Goal: Task Accomplishment & Management: Use online tool/utility

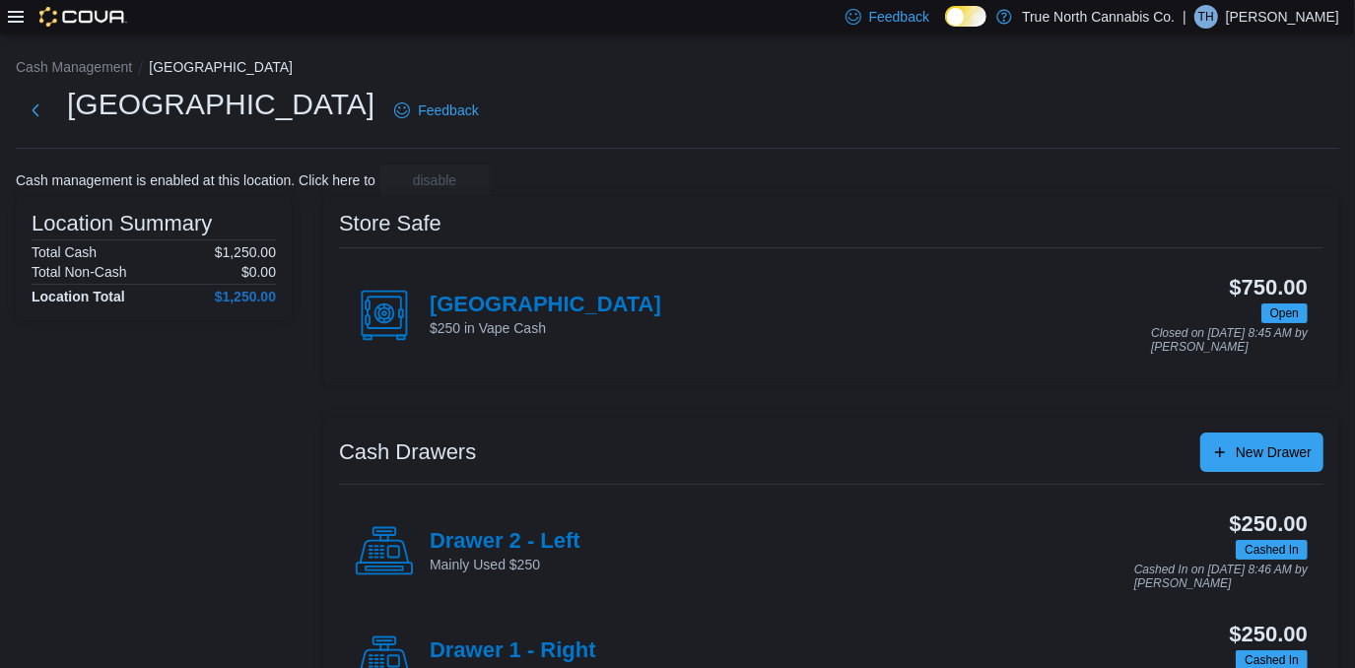
click at [21, 20] on icon at bounding box center [16, 17] width 16 height 16
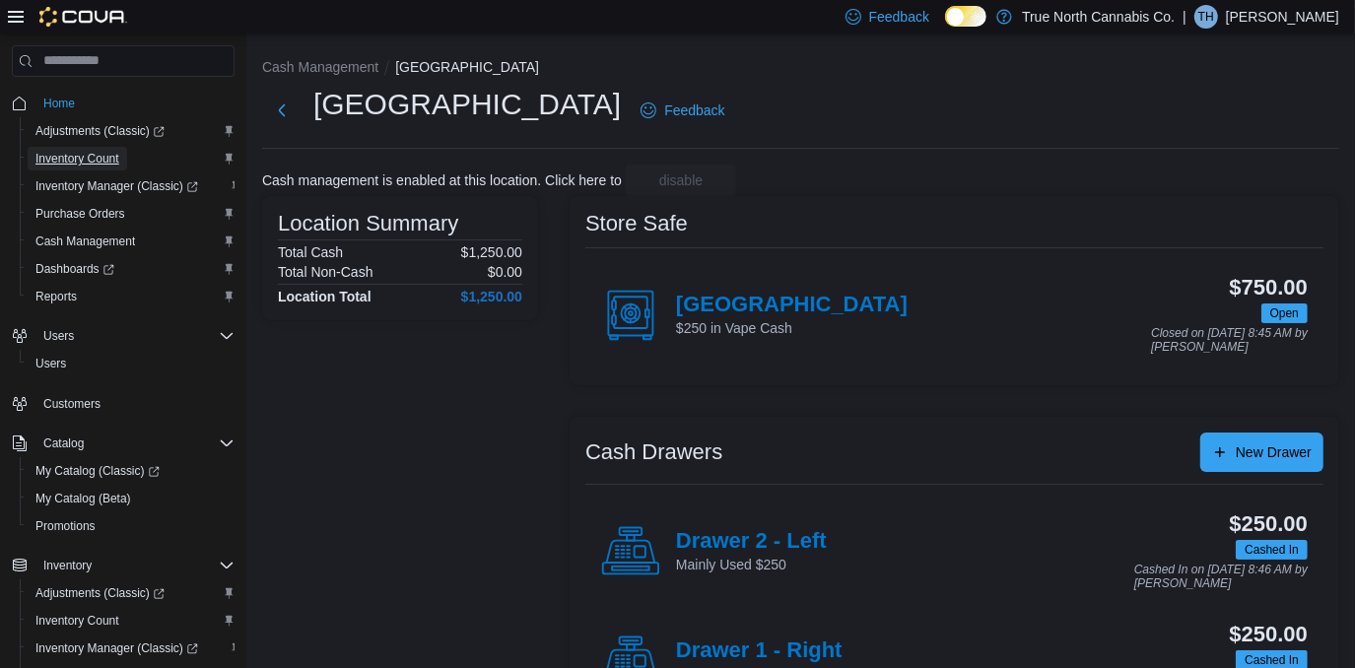
click at [84, 162] on span "Inventory Count" at bounding box center [77, 159] width 84 height 16
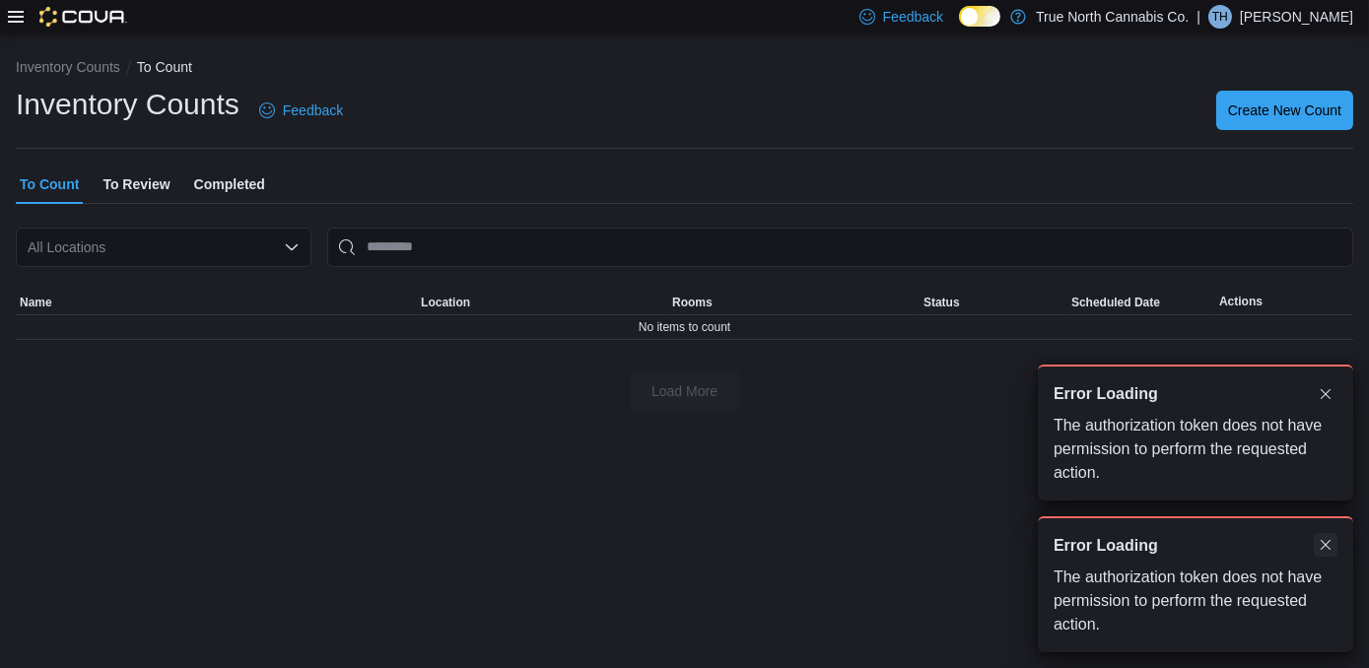
click at [1327, 541] on button "Dismiss toast" at bounding box center [1326, 545] width 24 height 24
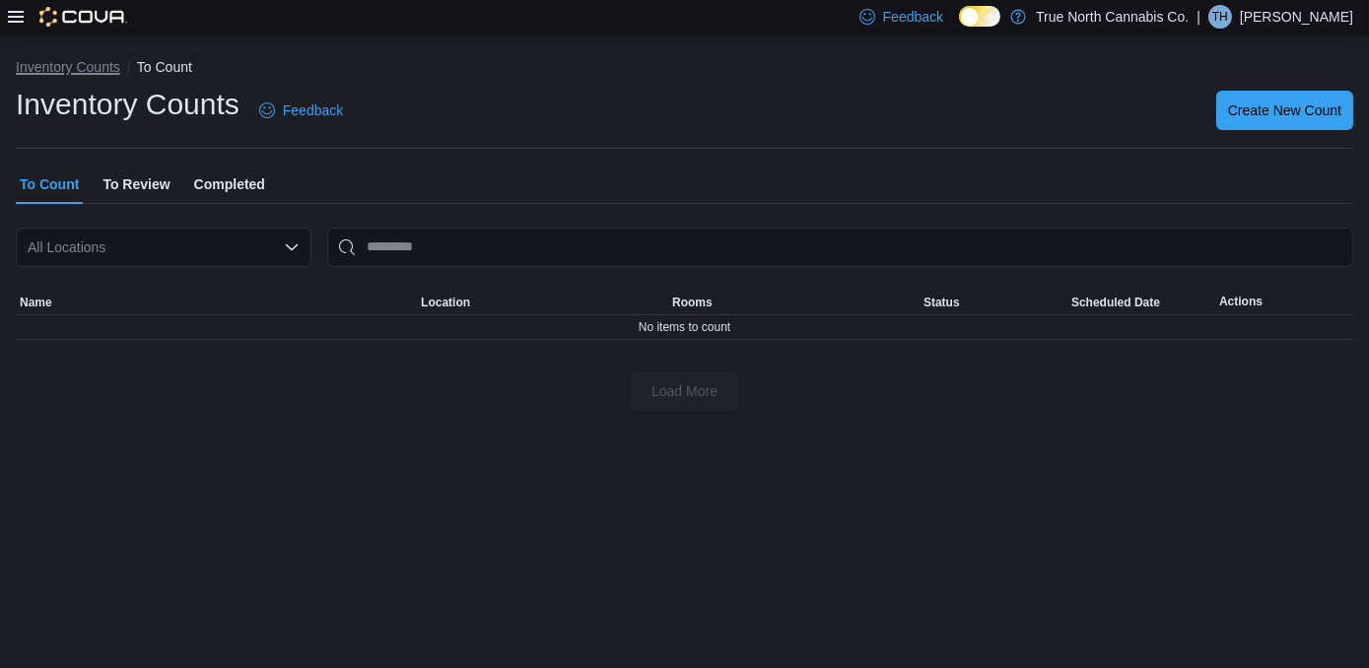
click at [50, 69] on button "Inventory Counts" at bounding box center [68, 67] width 104 height 16
click at [18, 16] on icon at bounding box center [16, 17] width 16 height 12
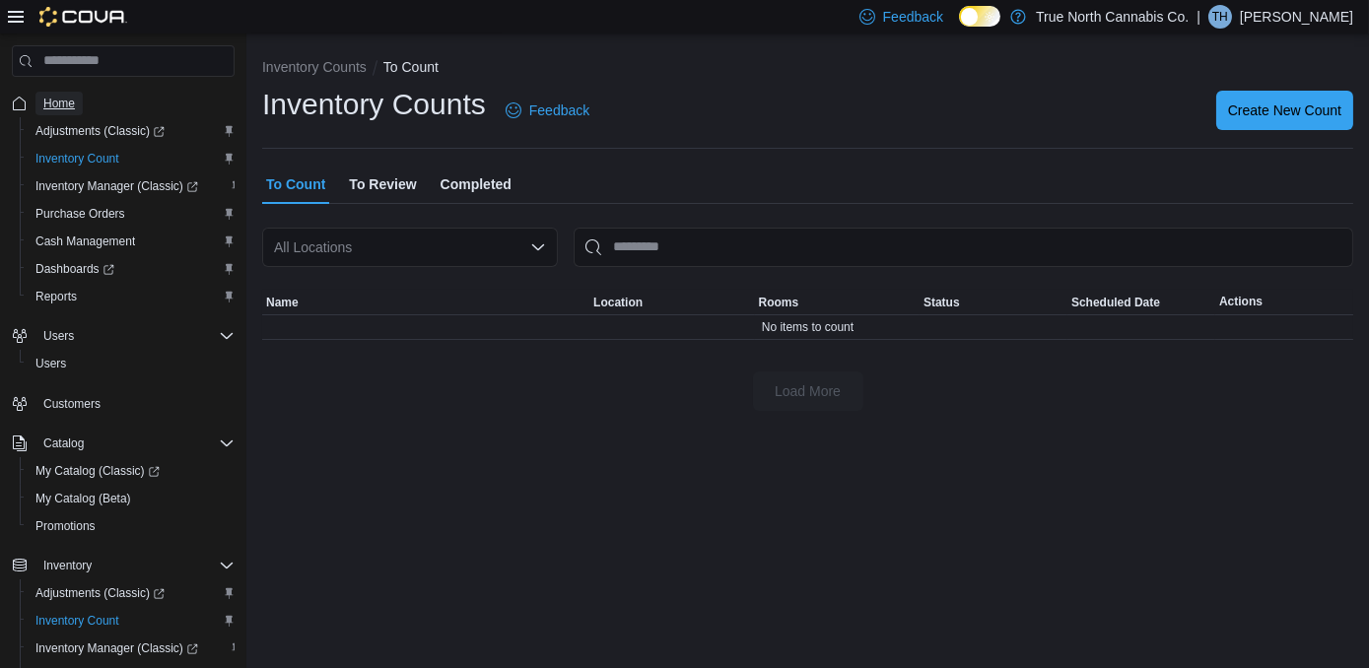
click at [66, 101] on span "Home" at bounding box center [59, 104] width 32 height 16
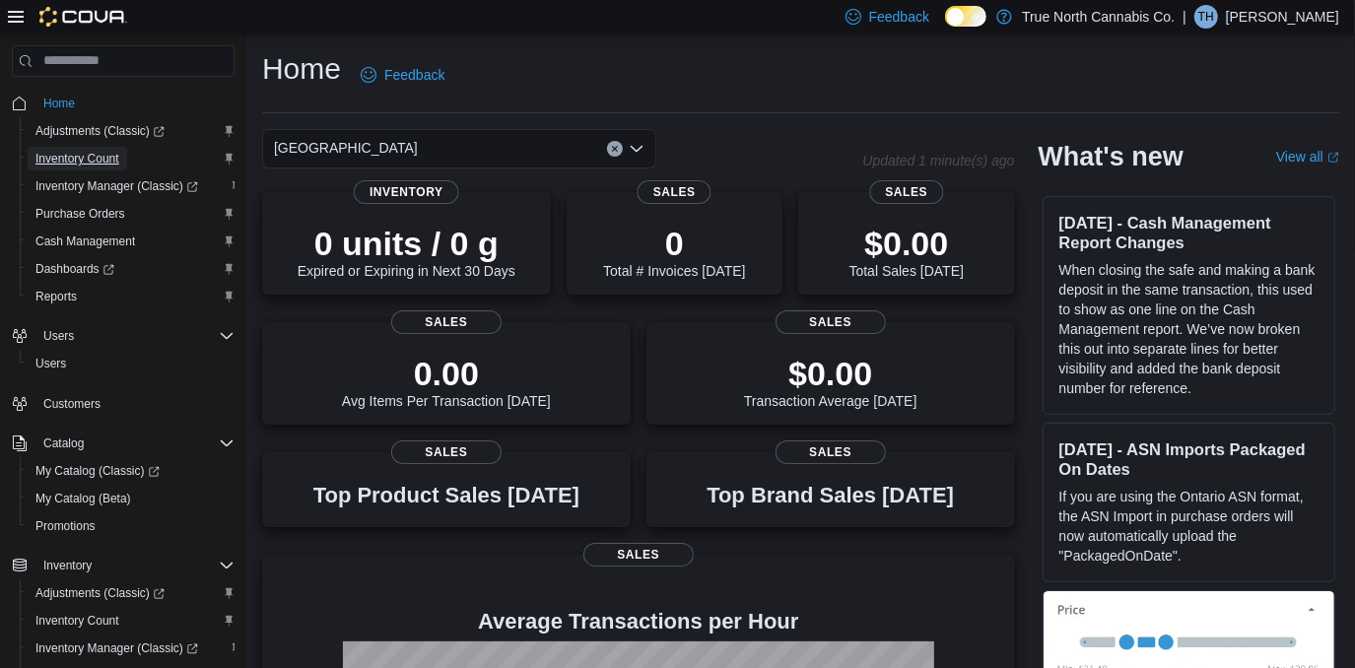
click at [84, 156] on span "Inventory Count" at bounding box center [77, 159] width 84 height 16
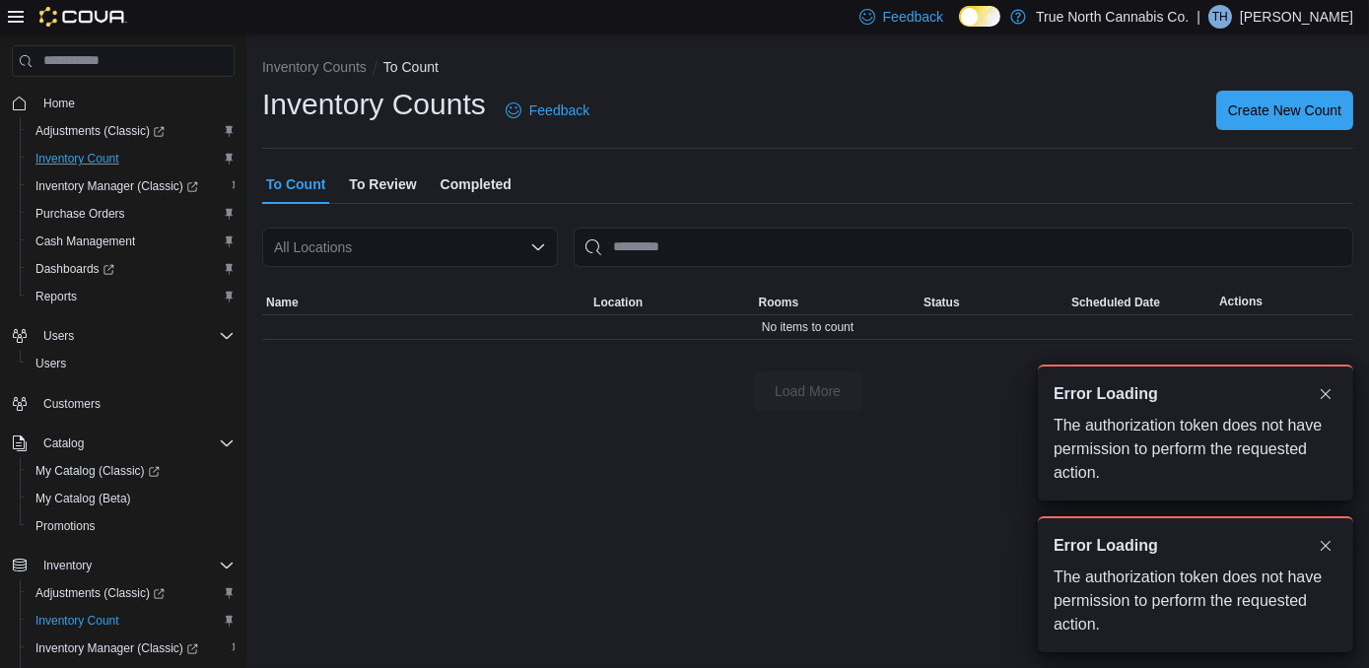
click at [387, 185] on span "To Review" at bounding box center [382, 184] width 67 height 39
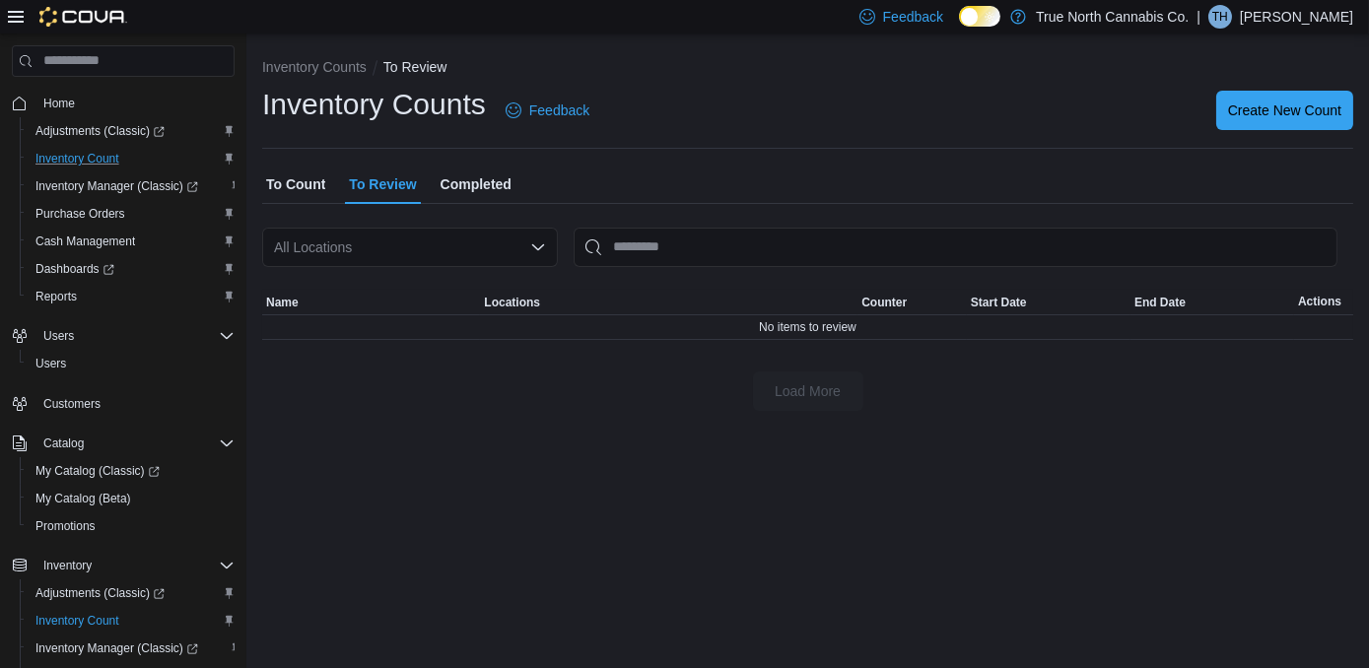
click at [478, 179] on span "Completed" at bounding box center [476, 184] width 71 height 39
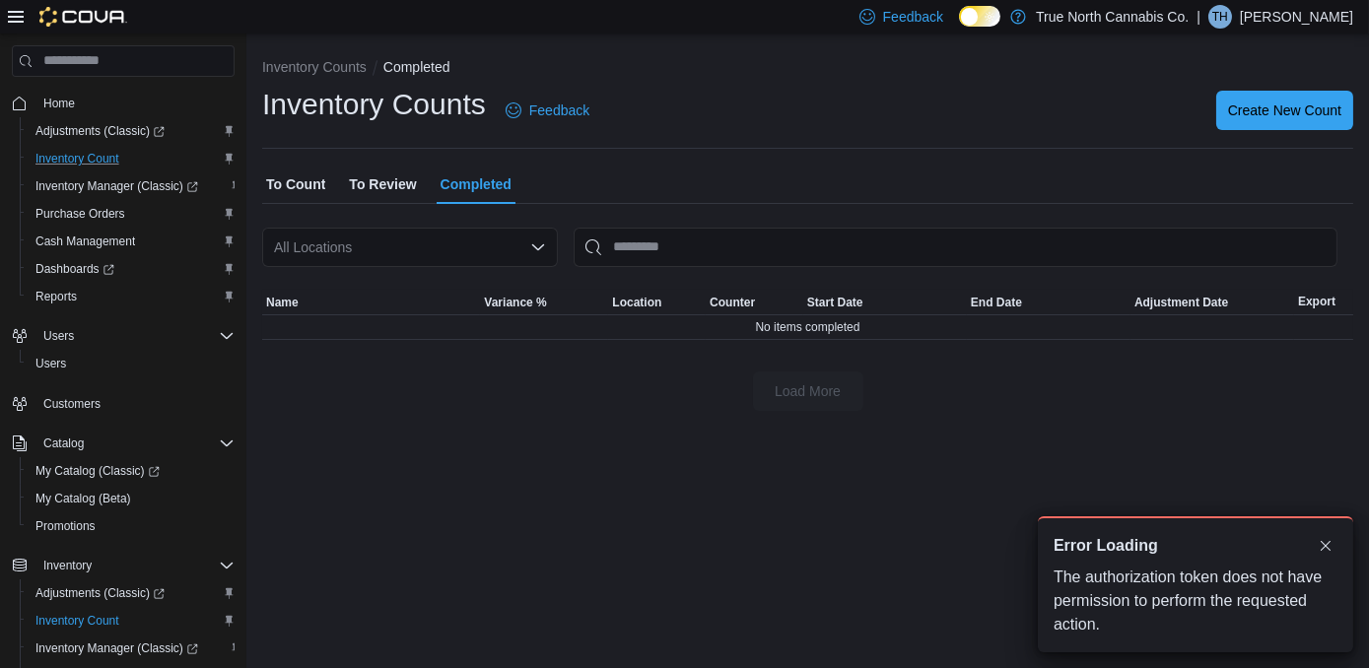
click at [302, 182] on span "To Count" at bounding box center [295, 184] width 59 height 39
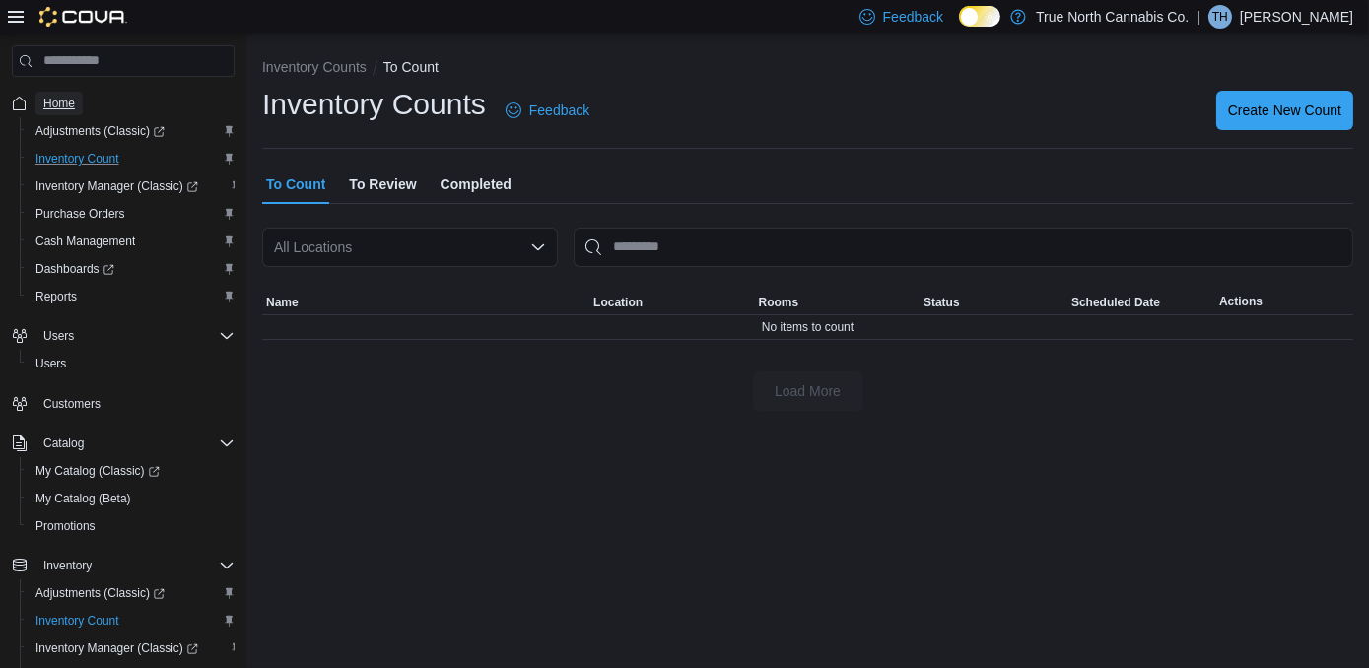
click at [68, 102] on span "Home" at bounding box center [59, 104] width 32 height 16
